Goal: Information Seeking & Learning: Find specific fact

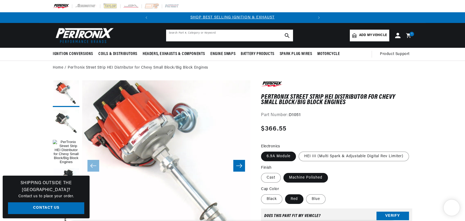
click at [183, 30] on input "text" at bounding box center [229, 36] width 127 height 12
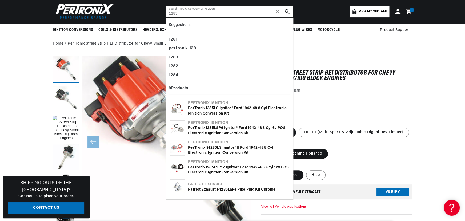
scroll to position [0, 162]
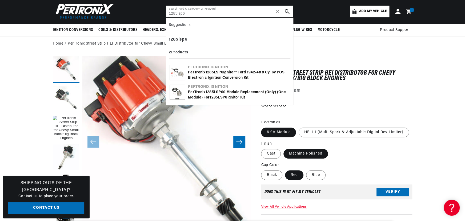
type input "1285lsp6"
click at [217, 75] on div "PerTronix 1285LSP6 Ignitor® Ford 1942-48 8 cyl 6v POS Electronic Ignition Conve…" at bounding box center [239, 75] width 102 height 10
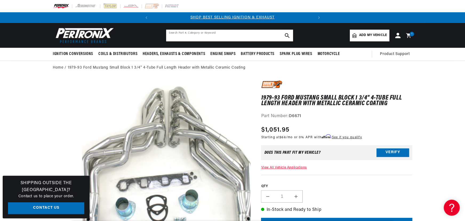
click at [178, 35] on input "text" at bounding box center [229, 36] width 127 height 12
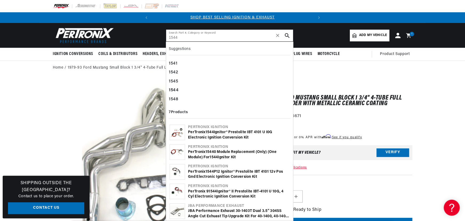
type input "1544"
click at [232, 132] on div "PerTronix 1544 Ignitor® Prestolite IBT 4101 U I0G Electronic Ignition Conversio…" at bounding box center [239, 135] width 102 height 10
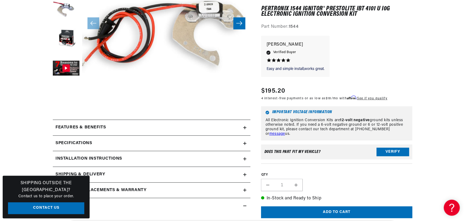
scroll to position [145, 0]
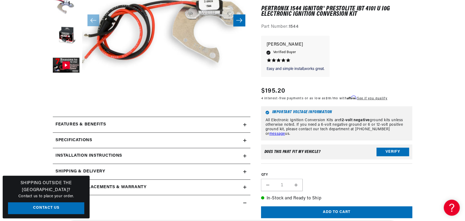
click at [126, 119] on summary "Features & Benefits" at bounding box center [152, 124] width 198 height 15
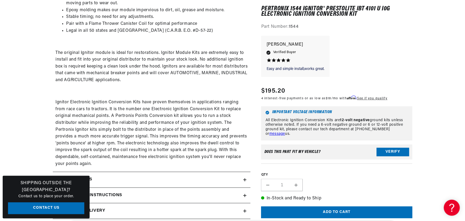
scroll to position [363, 0]
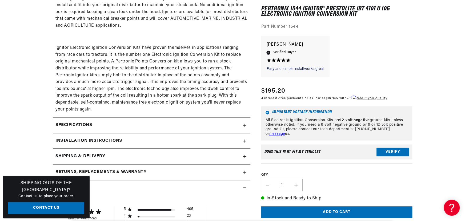
click at [165, 123] on div "Specifications" at bounding box center [148, 125] width 190 height 7
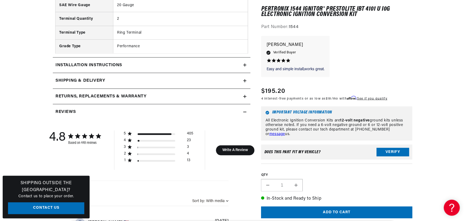
scroll to position [679, 0]
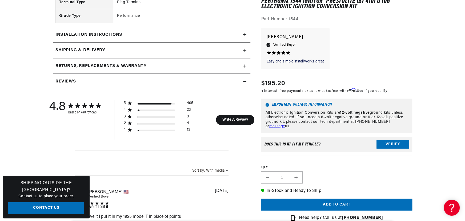
click at [108, 35] on h2 "Installation instructions" at bounding box center [88, 34] width 67 height 7
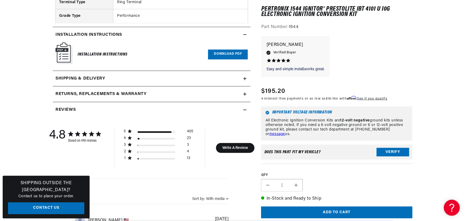
scroll to position [0, 162]
click at [123, 72] on summary "Shipping & Delivery" at bounding box center [152, 78] width 198 height 15
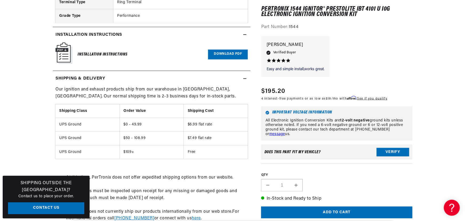
click at [227, 55] on link "Download PDF" at bounding box center [228, 55] width 40 height 10
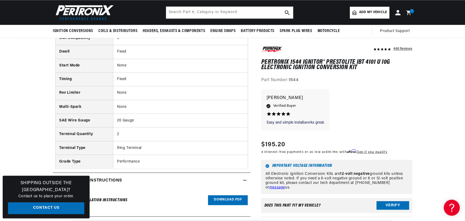
scroll to position [0, 0]
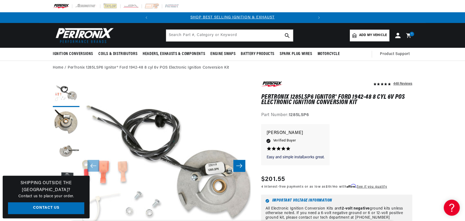
scroll to position [0, 162]
click at [171, 33] on input "text" at bounding box center [229, 36] width 127 height 12
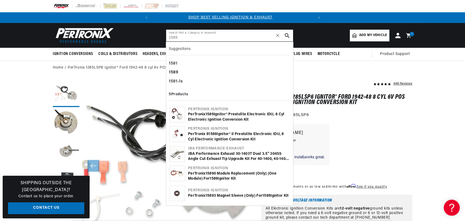
scroll to position [0, 0]
type input "1589"
click at [210, 110] on div "Pertronix Ignition" at bounding box center [239, 109] width 102 height 5
